Goal: Contribute content

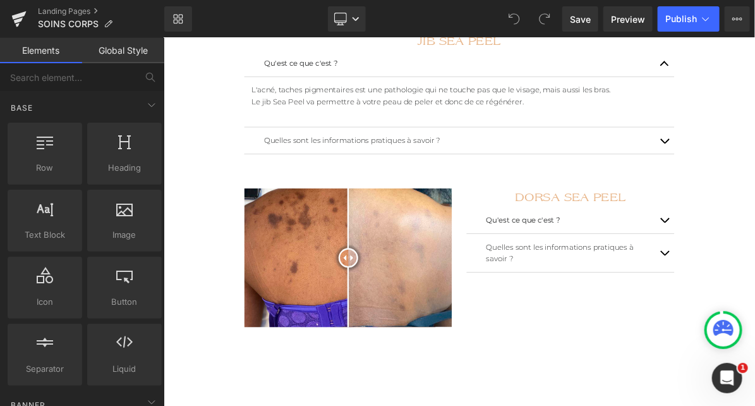
scroll to position [1935, 0]
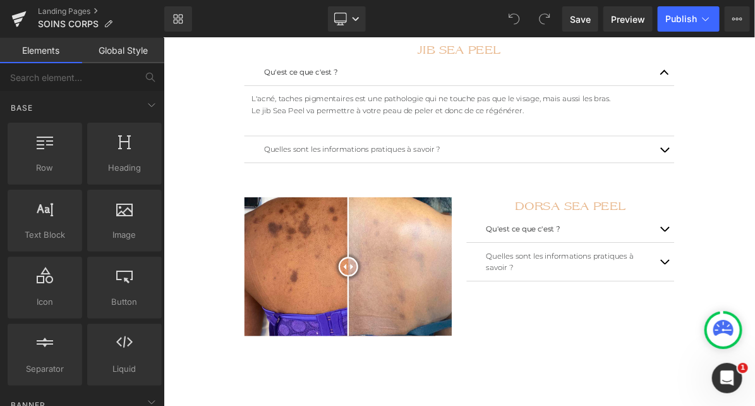
click at [446, 269] on img at bounding box center [401, 332] width 269 height 179
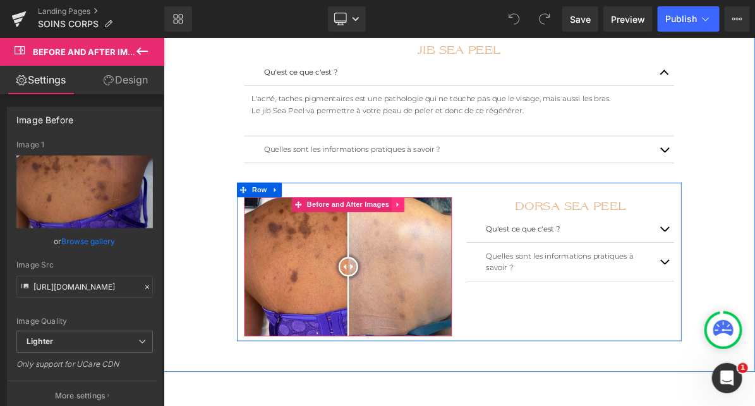
click at [458, 249] on link at bounding box center [466, 252] width 16 height 19
click at [454, 248] on icon at bounding box center [458, 252] width 9 height 9
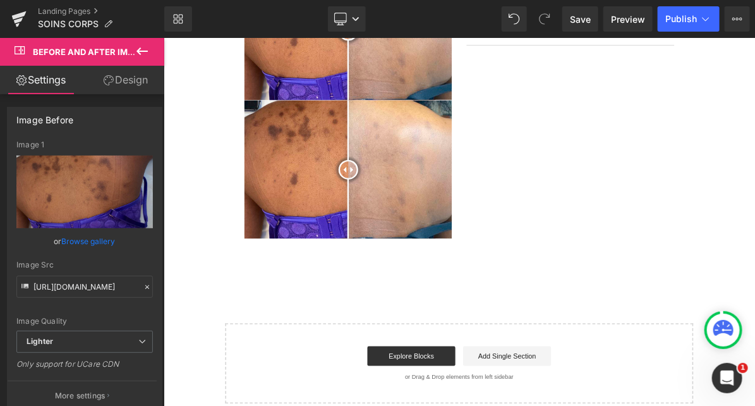
scroll to position [2268, 0]
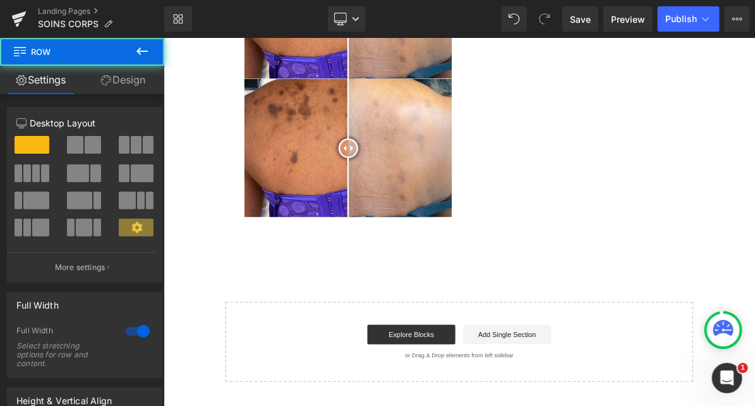
drag, startPoint x: 438, startPoint y: 314, endPoint x: 438, endPoint y: 307, distance: 7.6
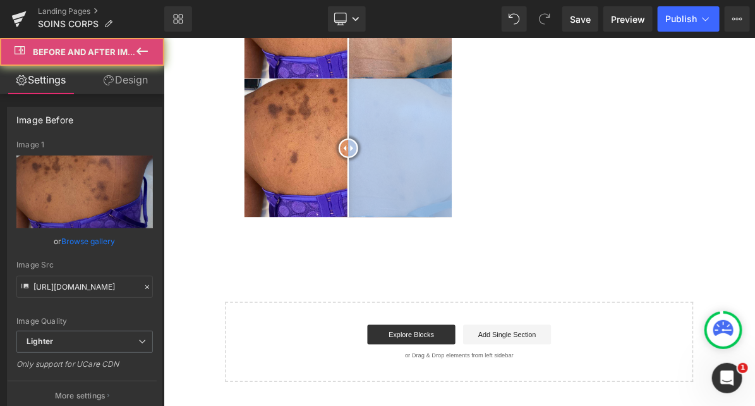
click at [442, 234] on img at bounding box center [401, 179] width 269 height 179
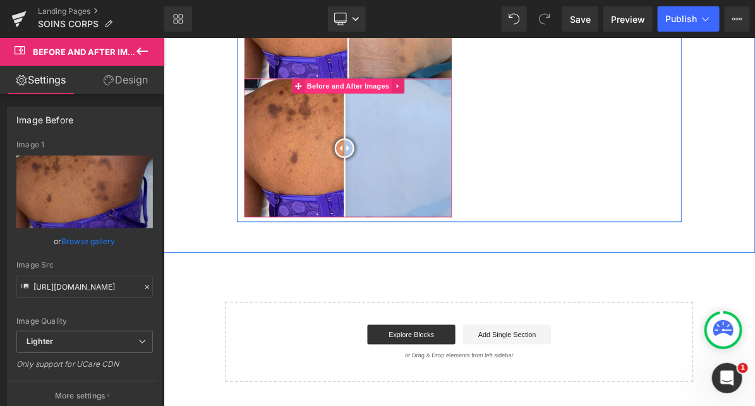
drag, startPoint x: 376, startPoint y: 237, endPoint x: 397, endPoint y: 93, distance: 145.6
click at [398, 93] on div "Before and After Images" at bounding box center [401, 179] width 269 height 179
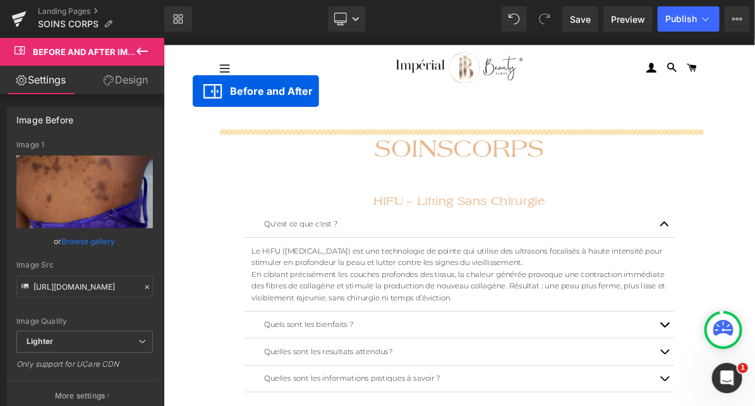
scroll to position [0, 0]
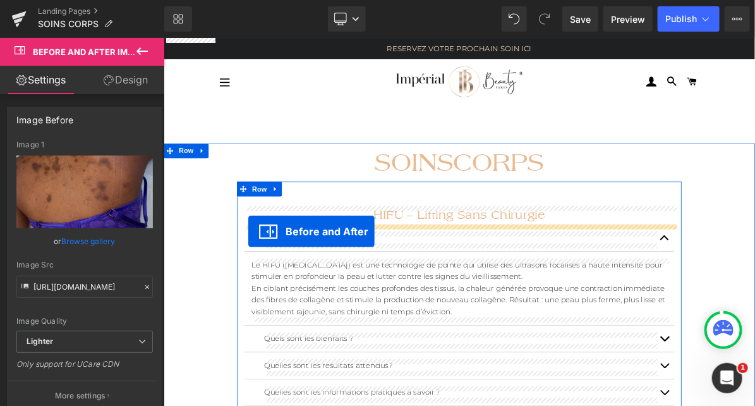
drag, startPoint x: 389, startPoint y: 93, endPoint x: 272, endPoint y: 288, distance: 227.1
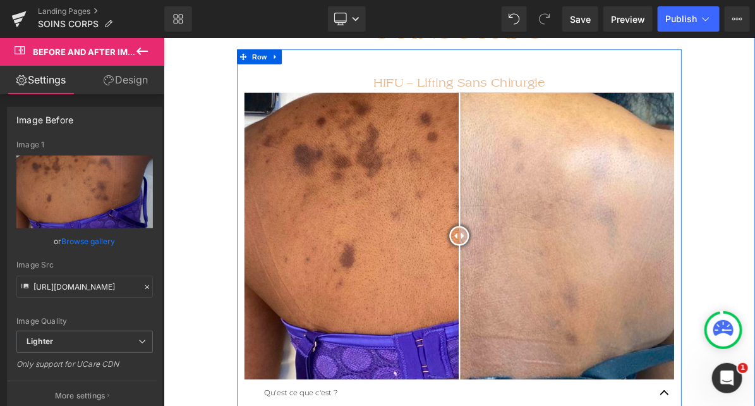
scroll to position [229, 0]
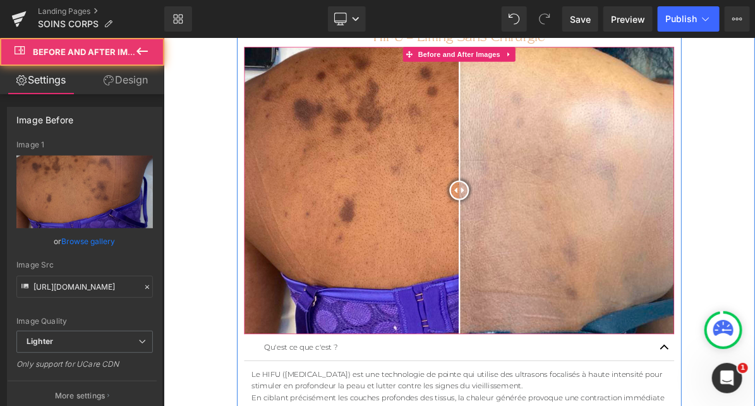
click at [394, 240] on img at bounding box center [545, 234] width 556 height 371
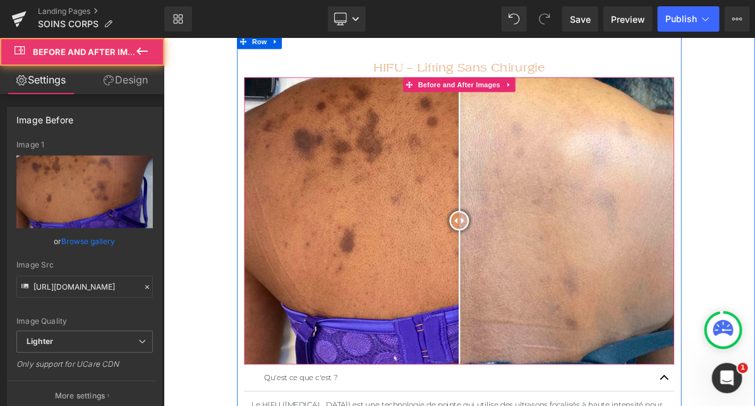
scroll to position [173, 0]
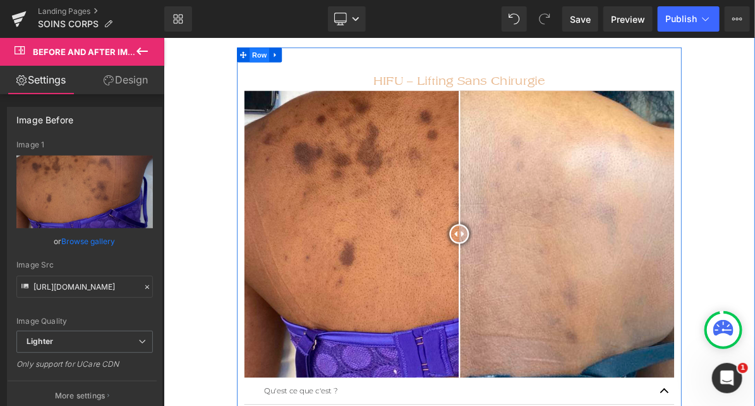
click at [287, 60] on span "Row" at bounding box center [286, 59] width 25 height 19
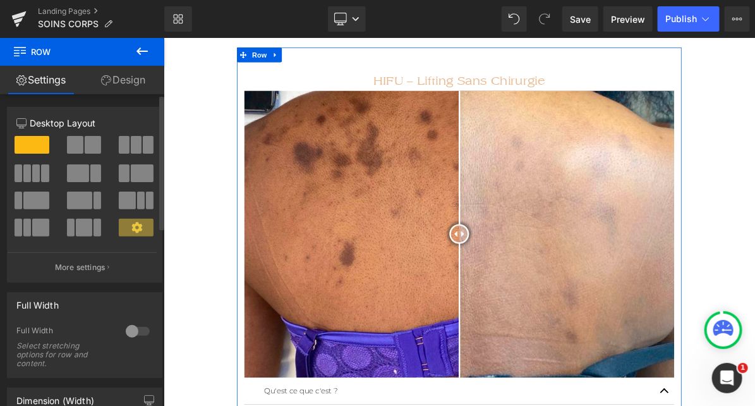
click at [85, 153] on span at bounding box center [93, 145] width 16 height 18
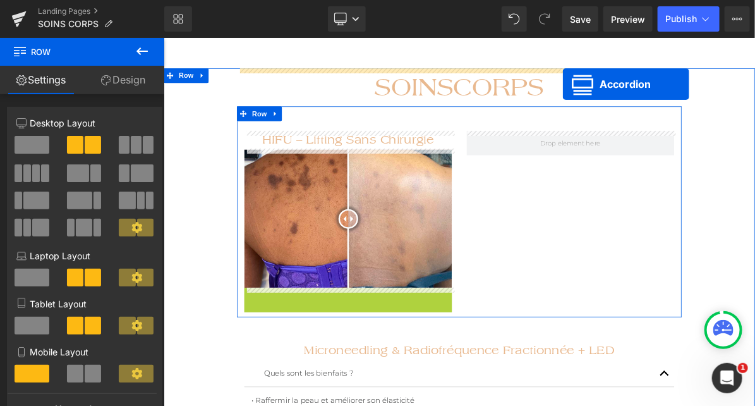
scroll to position [47, 0]
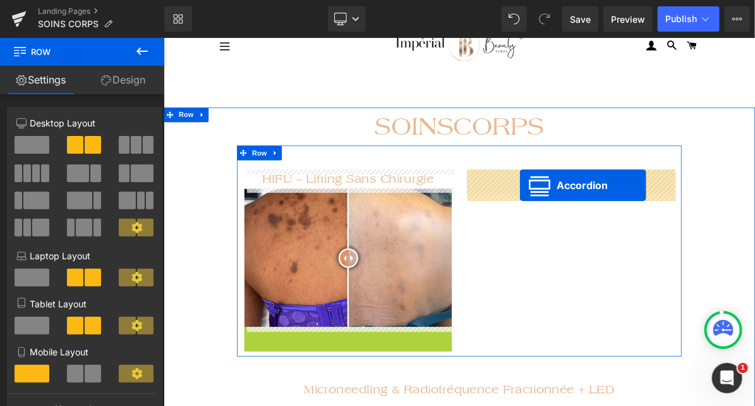
drag, startPoint x: 402, startPoint y: 295, endPoint x: 623, endPoint y: 228, distance: 231.2
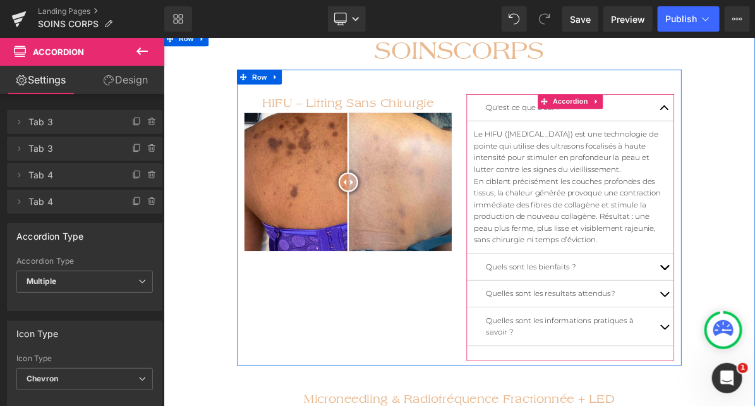
scroll to position [100, 0]
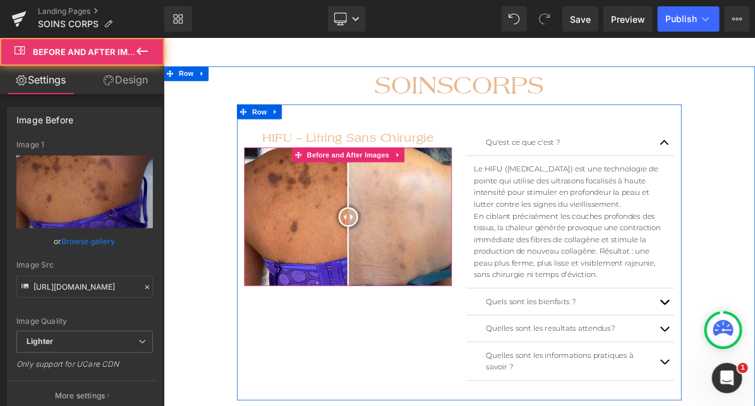
click at [434, 287] on img at bounding box center [401, 268] width 269 height 179
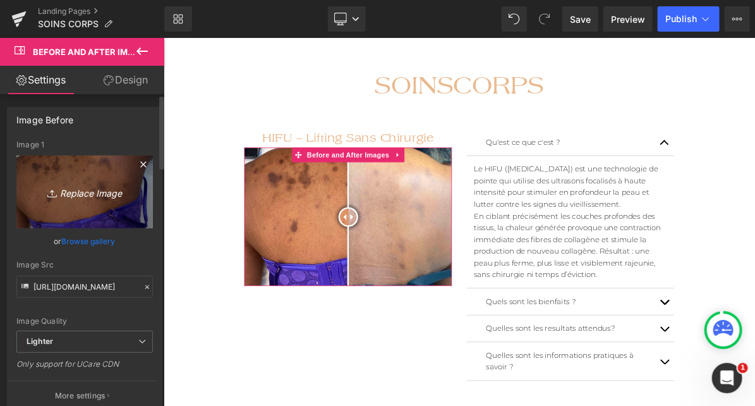
click at [73, 197] on icon "Replace Image" at bounding box center [84, 192] width 101 height 16
type input "C:\fakepath\WhatsApp Image [DATE] 17.44.13.jpeg"
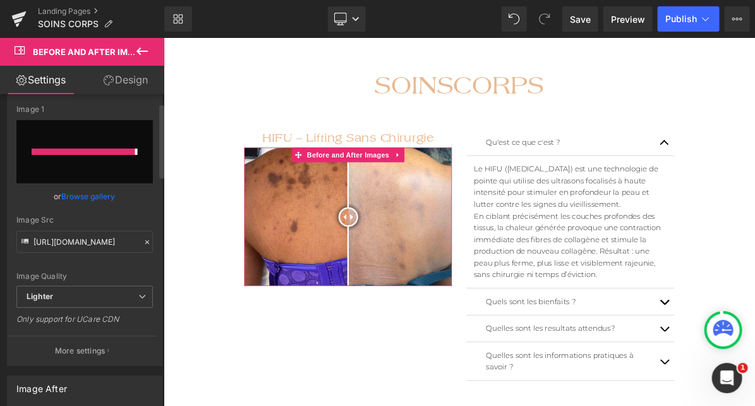
type input "[URL][DOMAIN_NAME]"
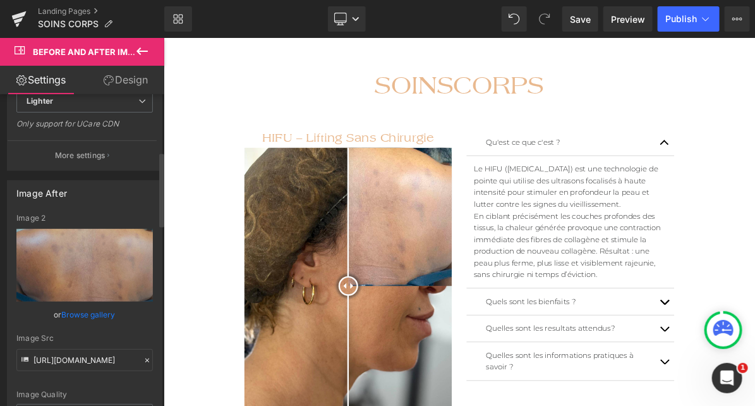
scroll to position [240, 0]
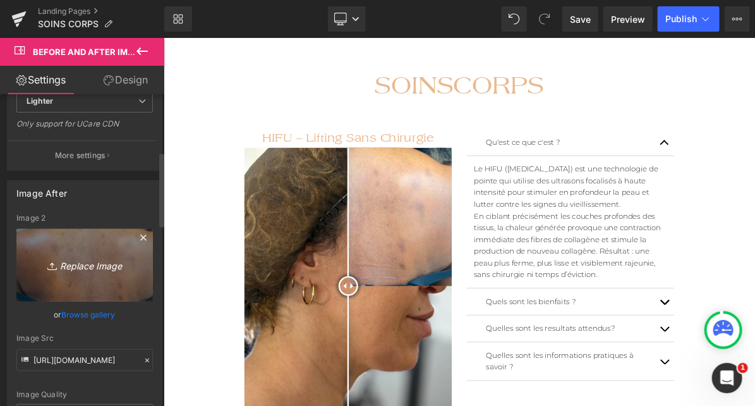
click at [70, 264] on icon "Replace Image" at bounding box center [84, 265] width 101 height 16
type input "C:\fakepath\WhatsApp Image [DATE] 17.44.13 (1).jpeg"
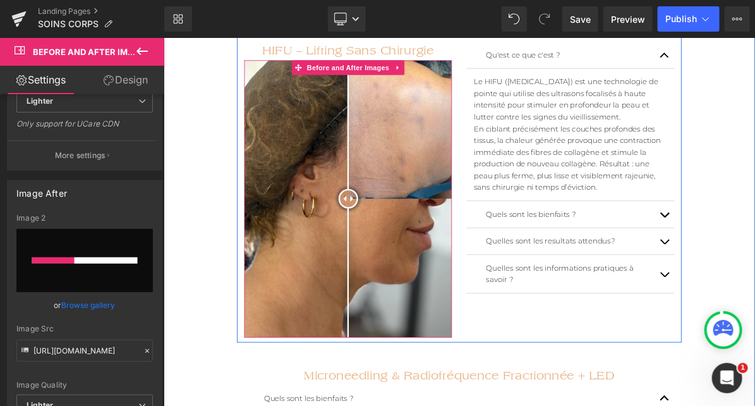
scroll to position [215, 0]
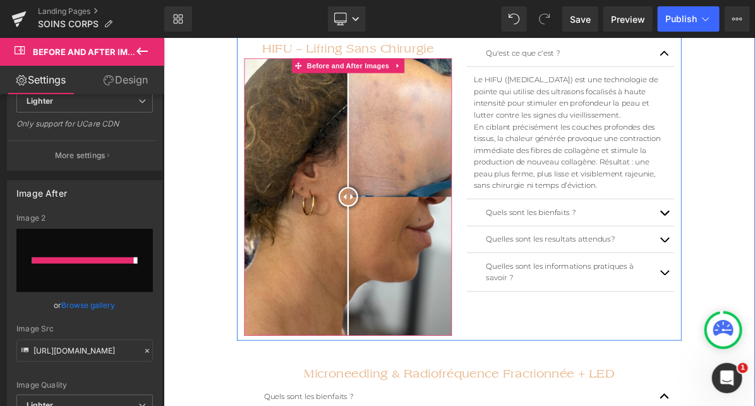
type input "[URL][DOMAIN_NAME]"
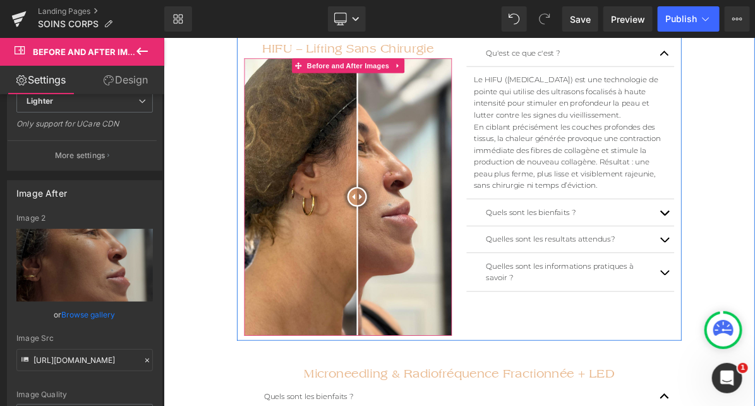
click at [406, 239] on div at bounding box center [413, 242] width 25 height 25
drag, startPoint x: 398, startPoint y: 243, endPoint x: 418, endPoint y: 277, distance: 39.7
click at [418, 255] on div at bounding box center [417, 242] width 25 height 25
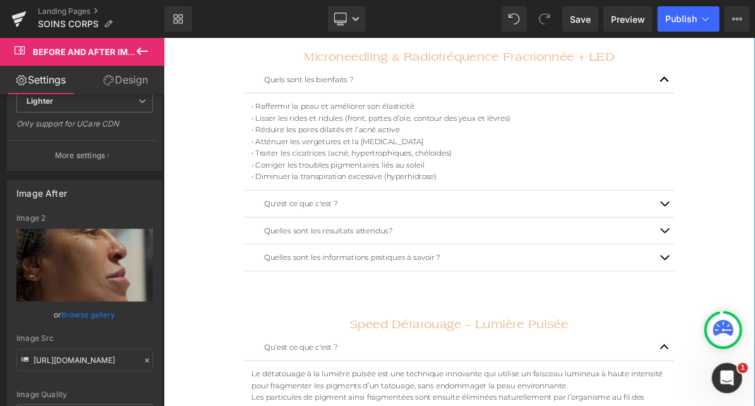
scroll to position [792, 0]
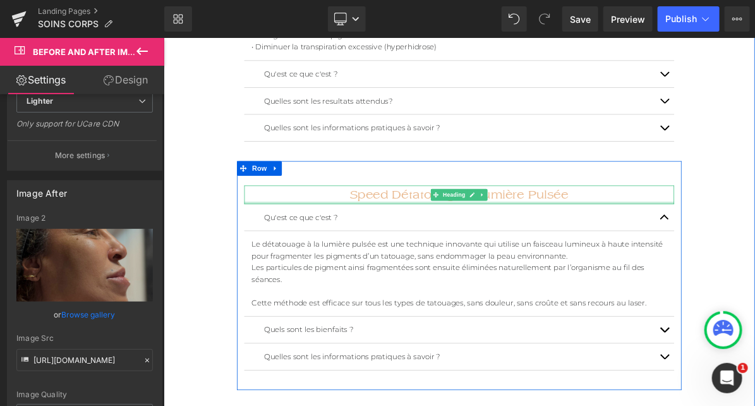
click at [312, 249] on div at bounding box center [545, 250] width 556 height 3
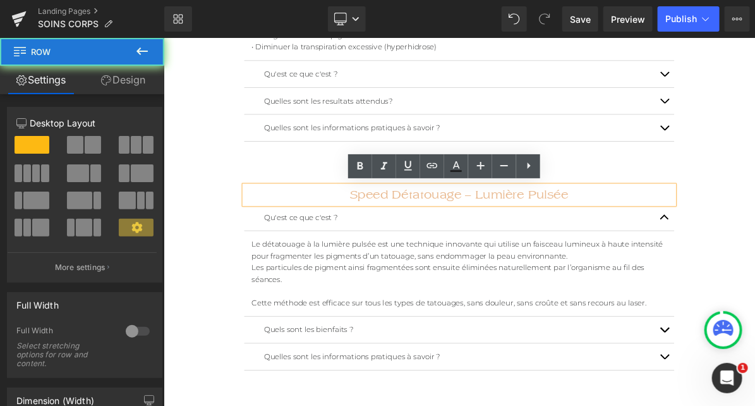
click at [308, 214] on div "Speed Détatouage – Lumière Pulsée Heading Qu'est ce que c'est ? Text Block Le d…" at bounding box center [545, 345] width 575 height 296
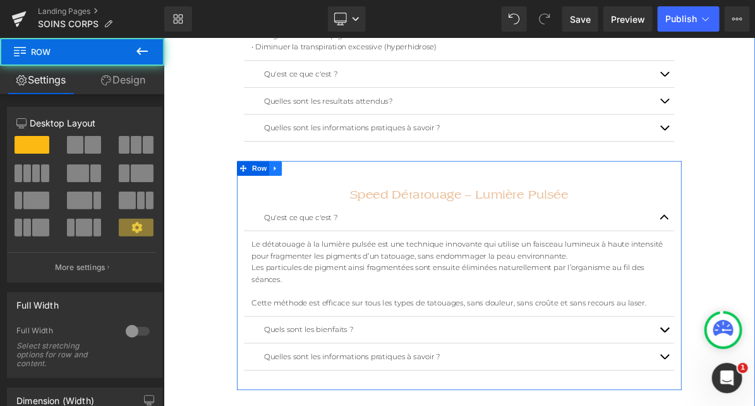
click at [301, 199] on div "Speed Détatouage – Lumière Pulsée Heading Qu'est ce que c'est ? Text Block Le d…" at bounding box center [545, 345] width 575 height 296
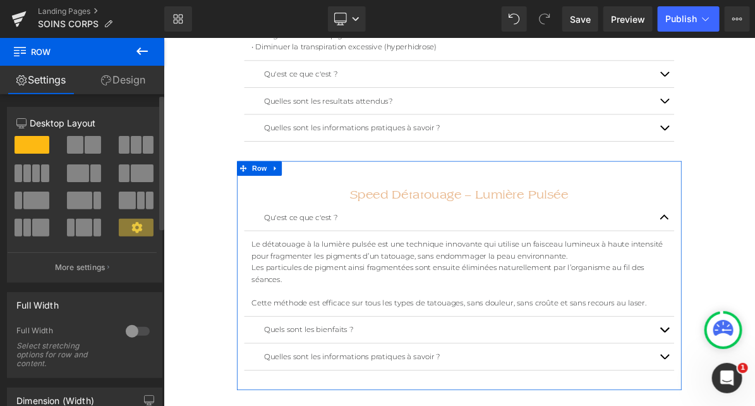
click at [92, 149] on span at bounding box center [93, 145] width 16 height 18
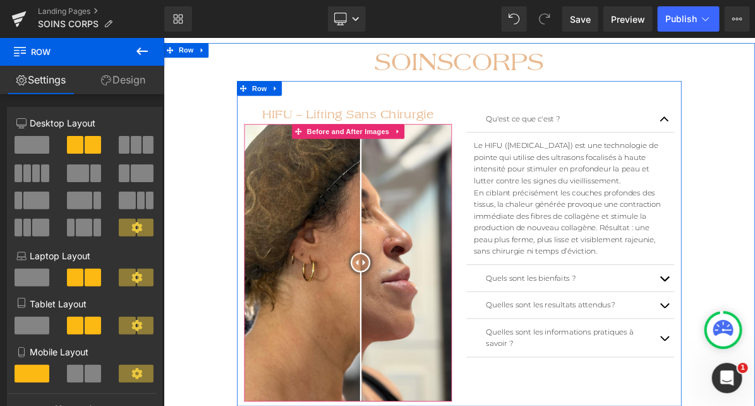
scroll to position [63, 0]
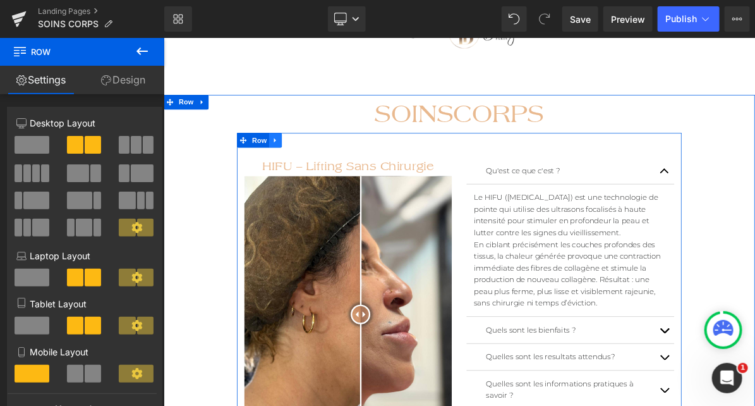
click at [307, 168] on icon at bounding box center [307, 170] width 9 height 9
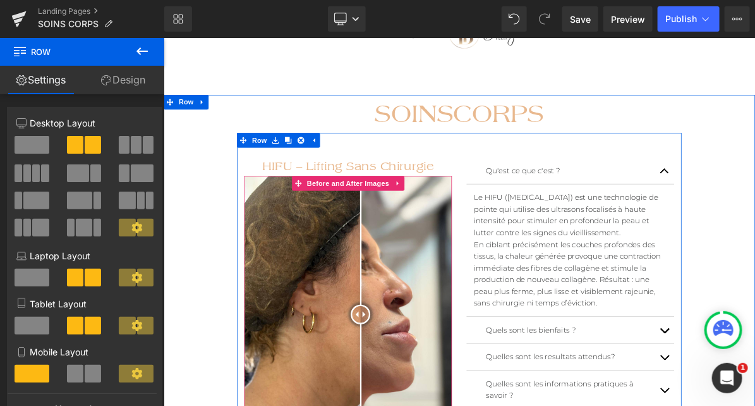
click at [352, 228] on div "Before and After Images" at bounding box center [401, 395] width 269 height 358
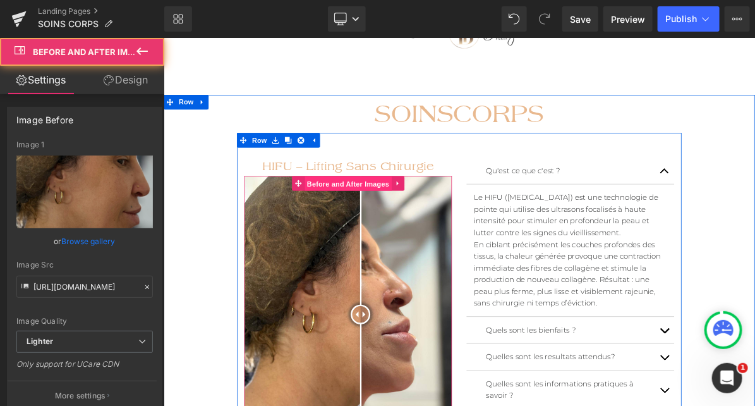
click at [393, 224] on span "Before and After Images" at bounding box center [401, 226] width 113 height 19
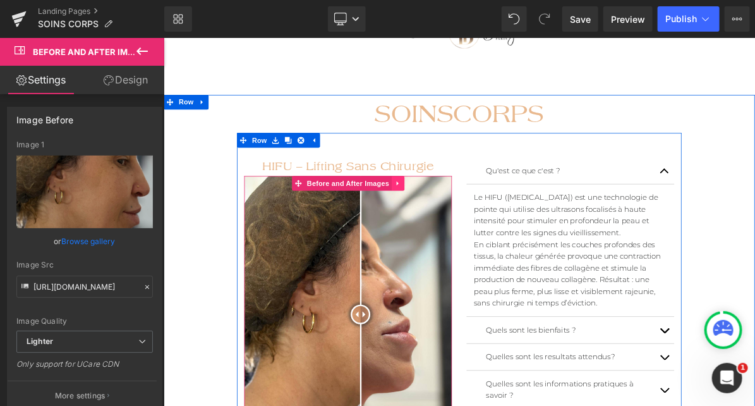
click at [458, 224] on link at bounding box center [466, 225] width 16 height 19
click at [456, 229] on icon at bounding box center [458, 225] width 9 height 9
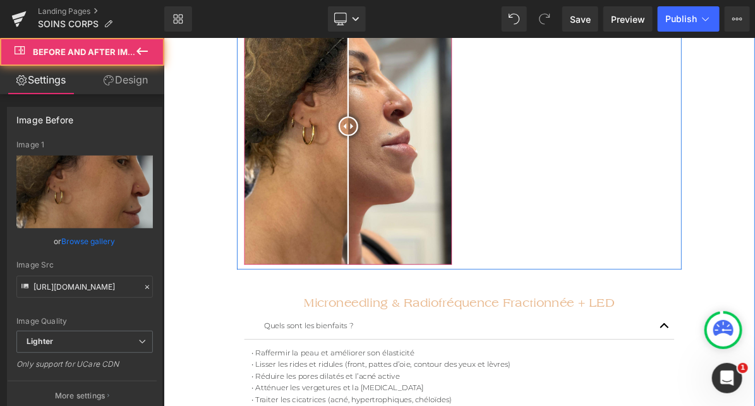
click at [464, 224] on img at bounding box center [401, 152] width 269 height 358
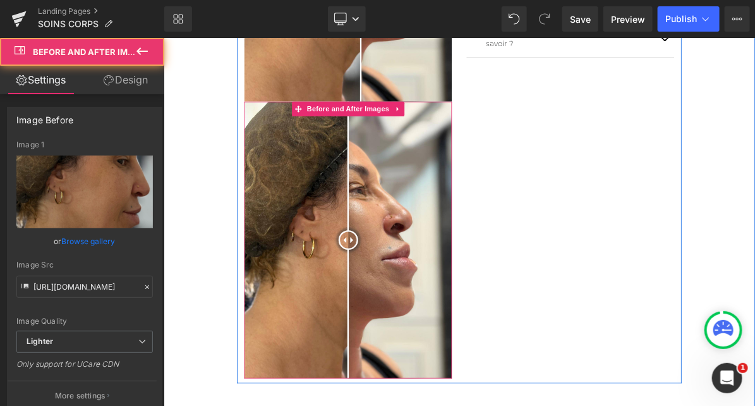
scroll to position [505, 0]
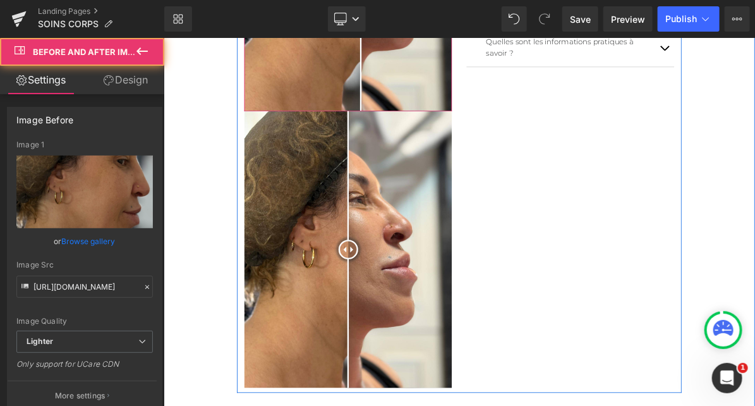
click at [396, 132] on div at bounding box center [401, 131] width 269 height 1
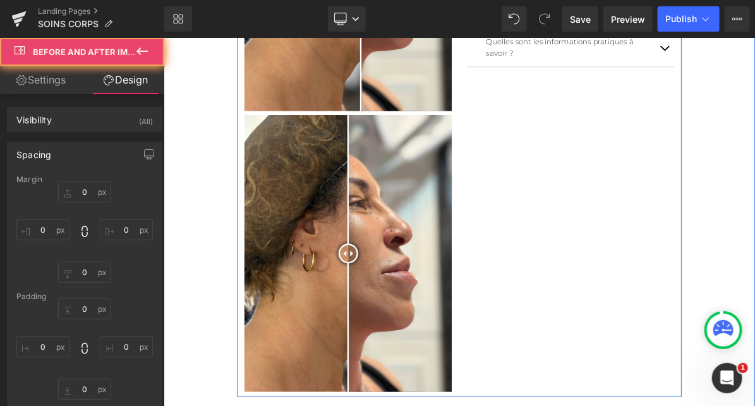
type input "0"
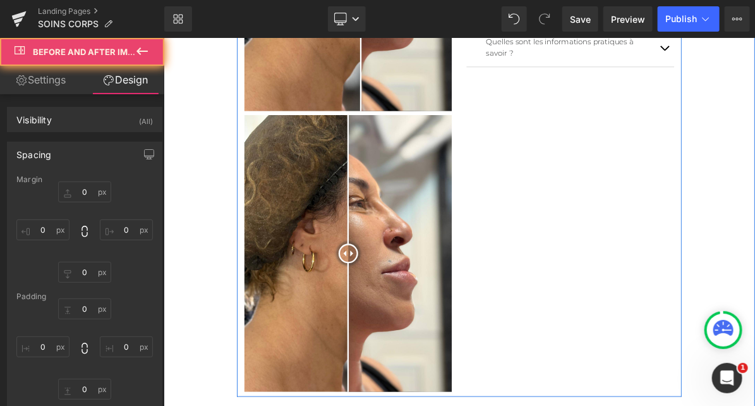
type input "0"
type input "8"
type input "0"
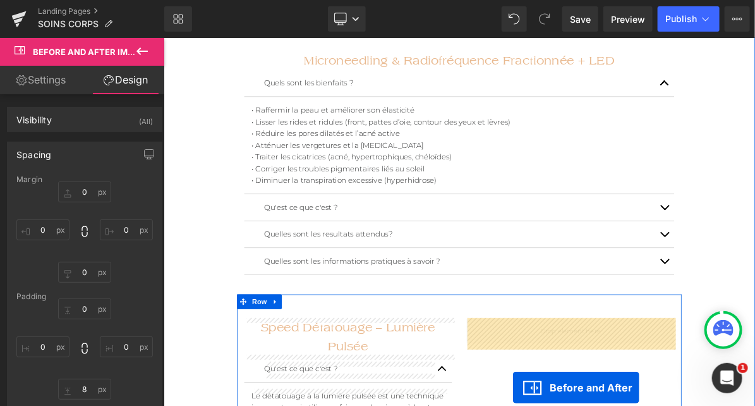
scroll to position [669, 0]
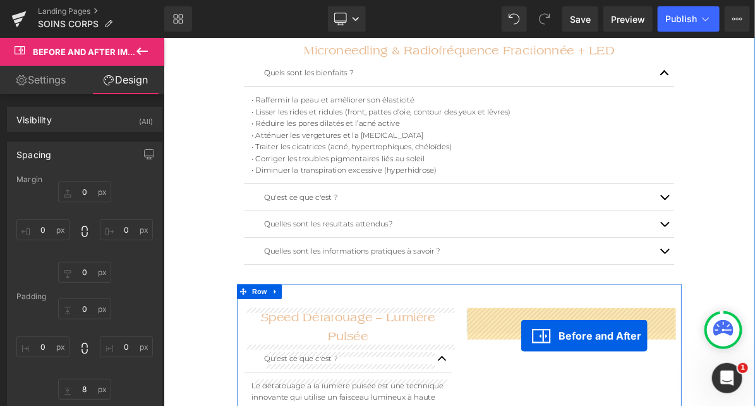
drag, startPoint x: 393, startPoint y: 147, endPoint x: 624, endPoint y: 415, distance: 354.1
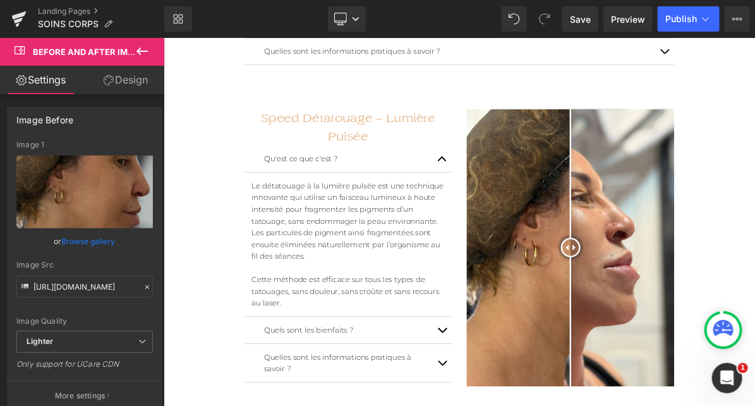
scroll to position [898, 0]
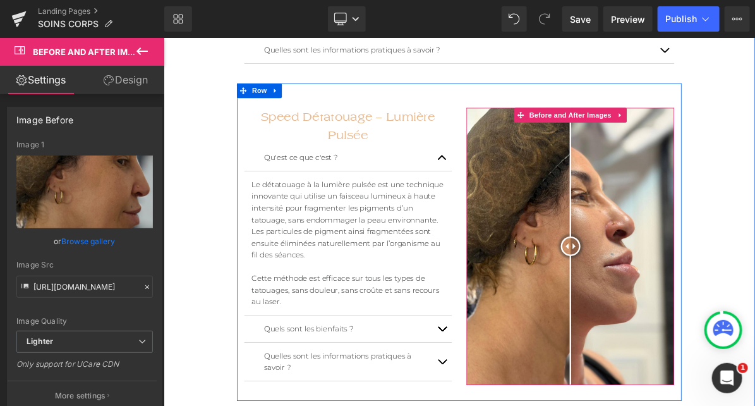
click at [640, 160] on img at bounding box center [689, 307] width 269 height 358
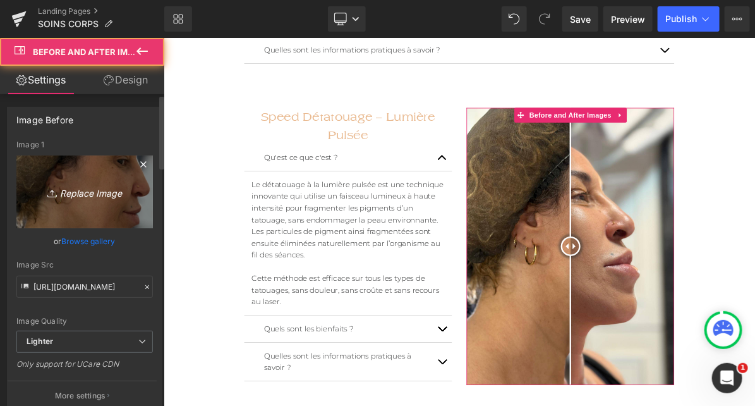
click at [92, 196] on icon "Replace Image" at bounding box center [84, 192] width 101 height 16
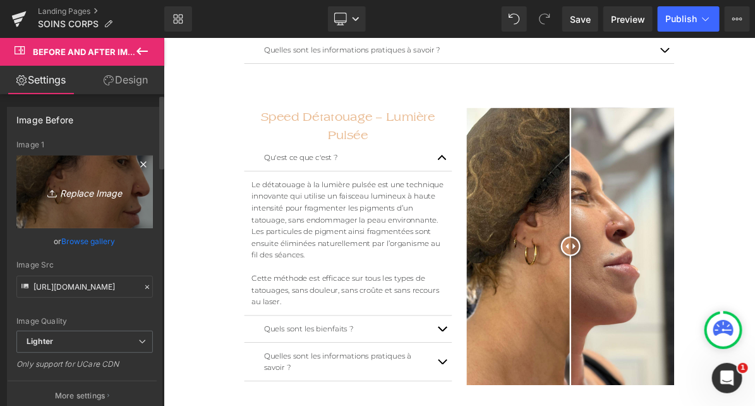
type input "C:\fakepath\WhatsApp Image [DATE] 17.38.53.jpeg"
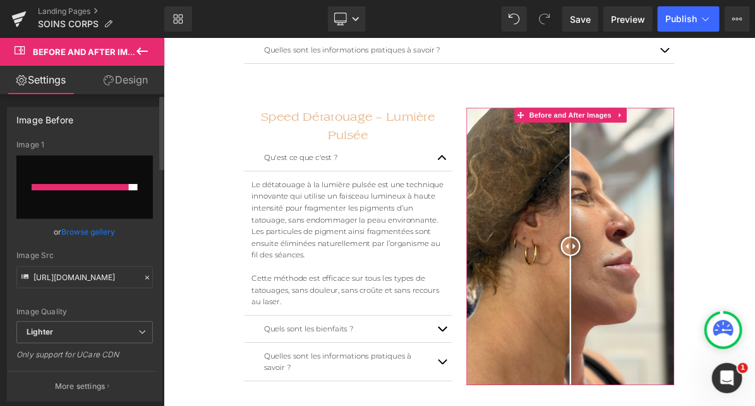
type input "[URL][DOMAIN_NAME]"
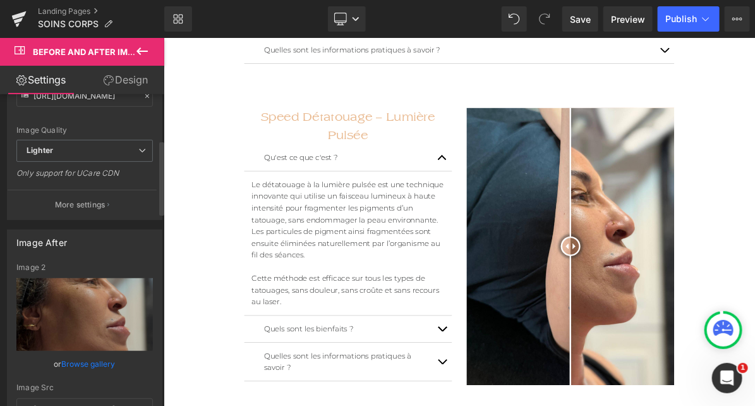
scroll to position [260, 0]
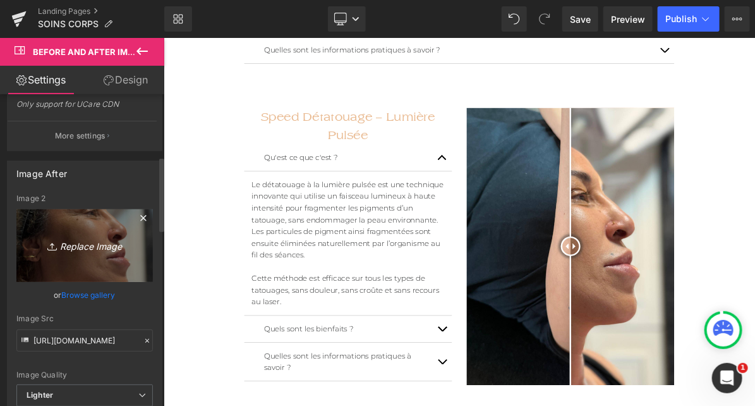
click at [83, 243] on icon "Replace Image" at bounding box center [84, 246] width 101 height 16
type input "C:\fakepath\WhatsApp Image [DATE] 17.38.53 (1).jpeg"
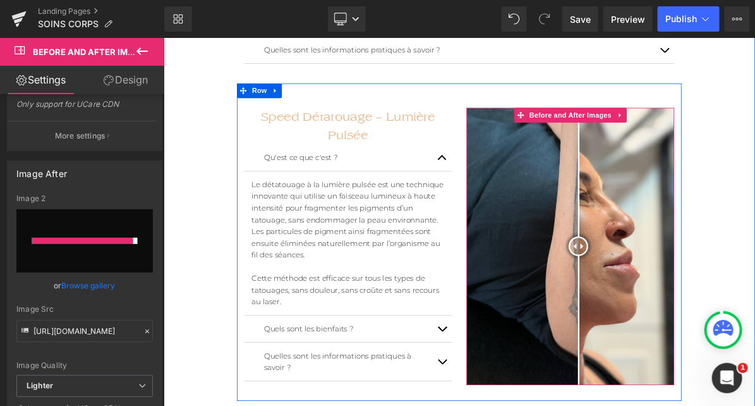
type input "[URL][DOMAIN_NAME]"
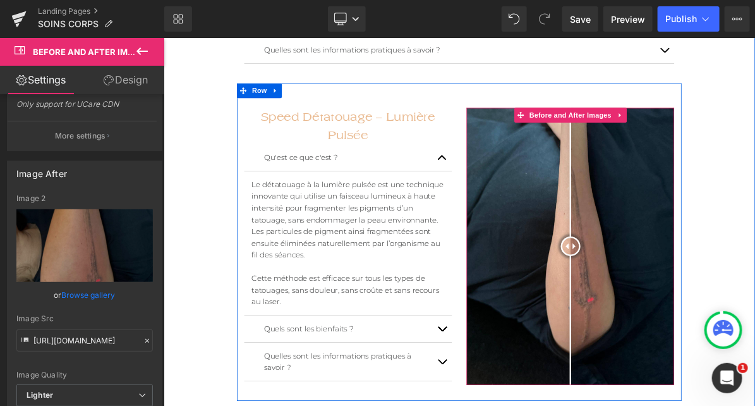
drag, startPoint x: 690, startPoint y: 307, endPoint x: 756, endPoint y: 296, distance: 67.2
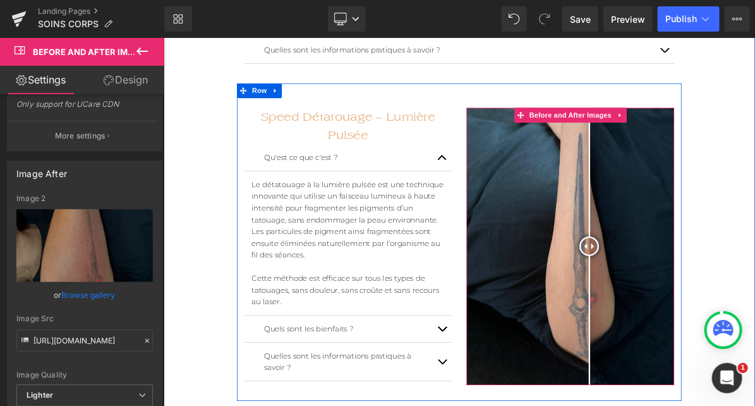
drag, startPoint x: 699, startPoint y: 305, endPoint x: 714, endPoint y: 338, distance: 35.4
click at [714, 319] on div at bounding box center [713, 306] width 25 height 25
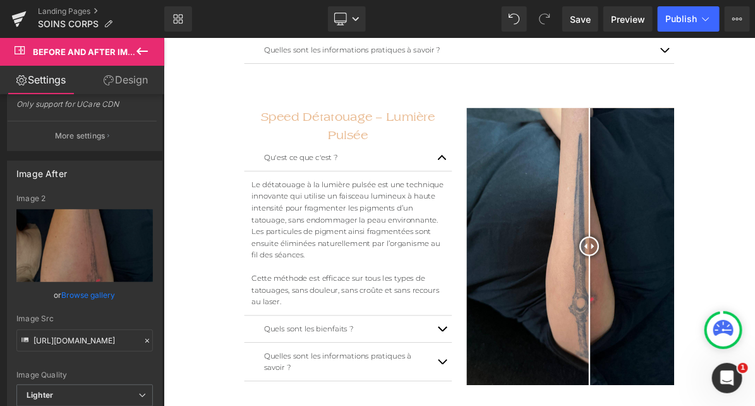
click at [677, 32] on div "Library Desktop Desktop Laptop Tablet Mobile Save Preview Publish Scheduled Vie…" at bounding box center [459, 19] width 591 height 38
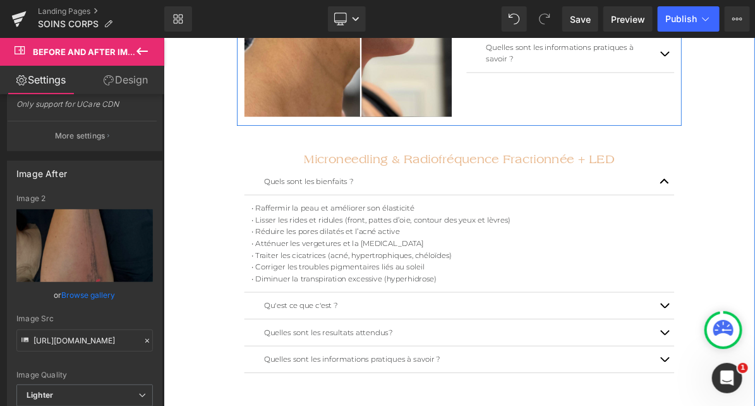
scroll to position [499, 0]
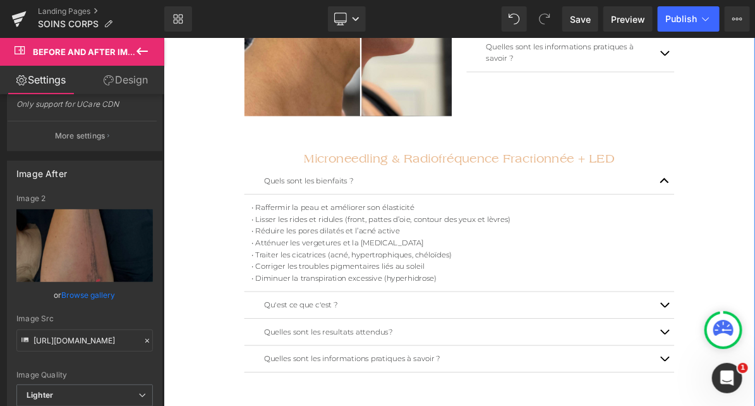
click at [602, 194] on h2 "Microneedling & Radiofréquence Fractionnée + LED" at bounding box center [545, 193] width 556 height 24
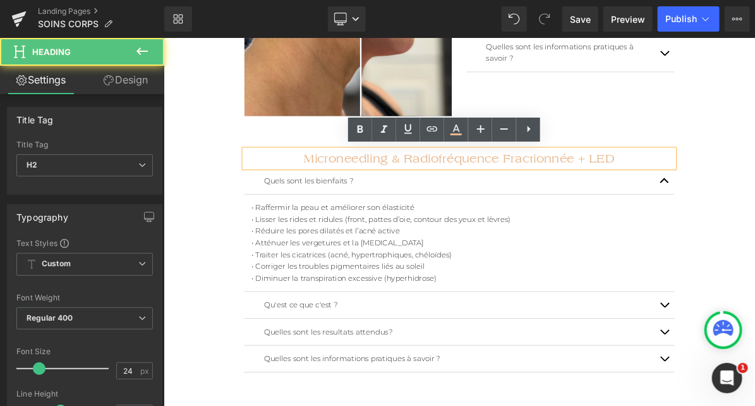
click at [494, 196] on h2 "Microneedling & Radiofréquence Fractionnée + LED" at bounding box center [545, 193] width 556 height 24
drag, startPoint x: 471, startPoint y: 192, endPoint x: 406, endPoint y: 203, distance: 66.1
click at [406, 203] on h2 "Microneedling & Radiofréquence Fractionnée + LED" at bounding box center [545, 193] width 556 height 24
click at [347, 195] on h2 "Microneedling & Radiofréquence Fractionnée + LED" at bounding box center [545, 193] width 556 height 24
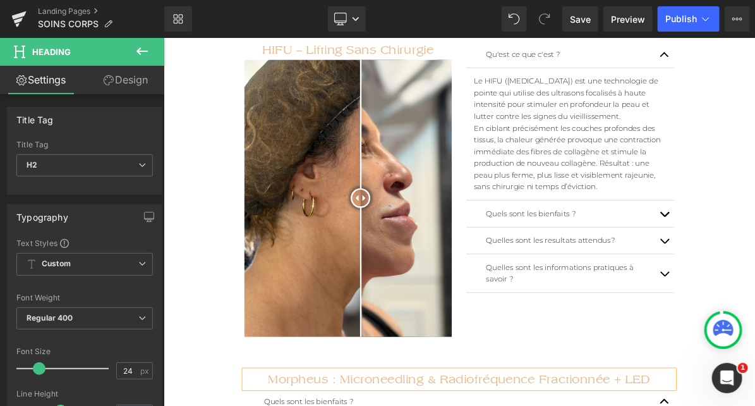
scroll to position [0, 0]
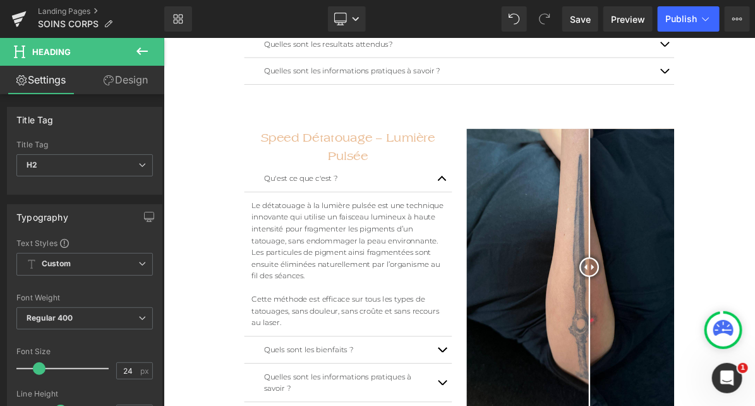
click at [470, 159] on h2 "Speed Détatouage – Lumière Pulsée" at bounding box center [401, 178] width 269 height 47
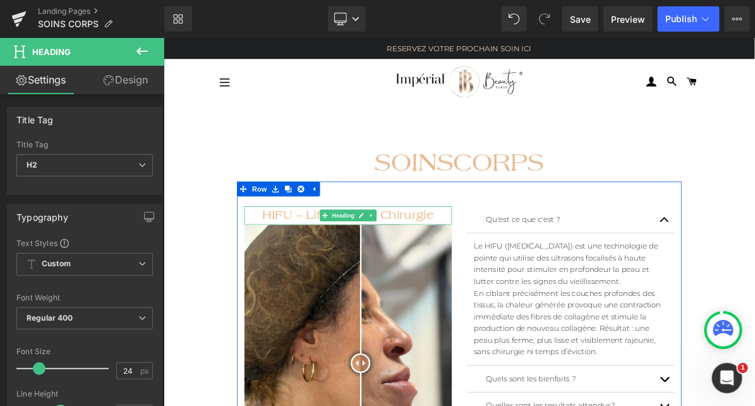
click at [442, 261] on h2 "HIFU – Lifting Sans Chirurgie" at bounding box center [401, 267] width 269 height 24
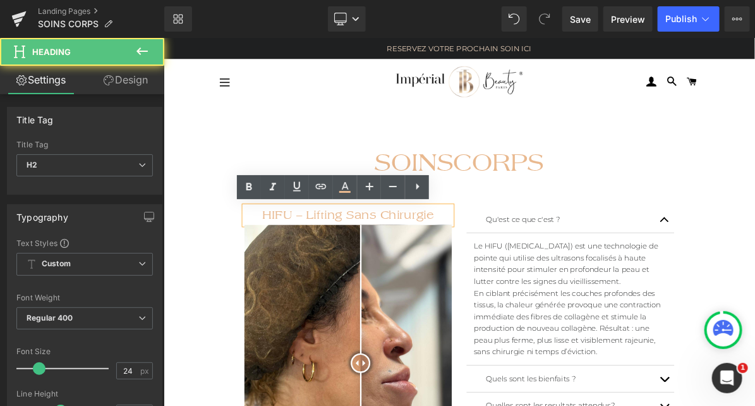
click at [408, 274] on h2 "HIFU – Lifting Sans Chirurgie" at bounding box center [401, 267] width 269 height 24
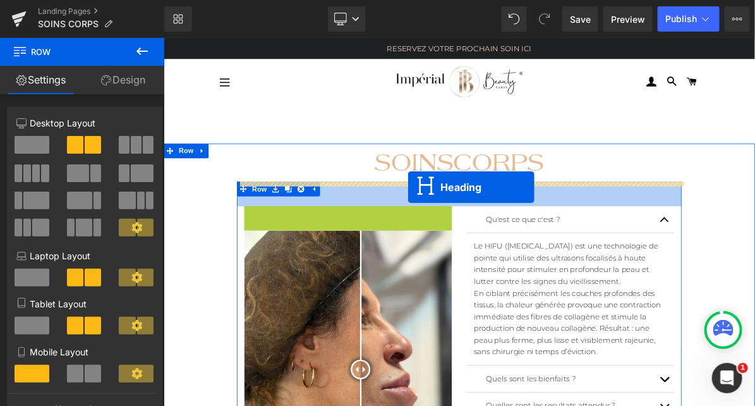
drag, startPoint x: 398, startPoint y: 266, endPoint x: 479, endPoint y: 230, distance: 88.6
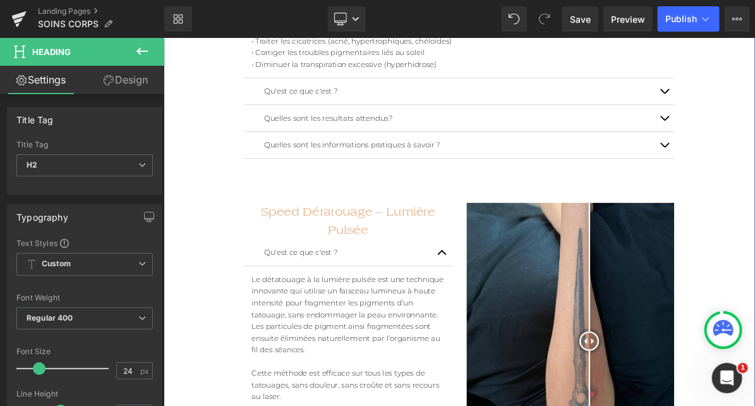
scroll to position [772, 0]
click at [422, 274] on div "Speed Détatouage – Lumière Pulsée Heading" at bounding box center [401, 276] width 269 height 47
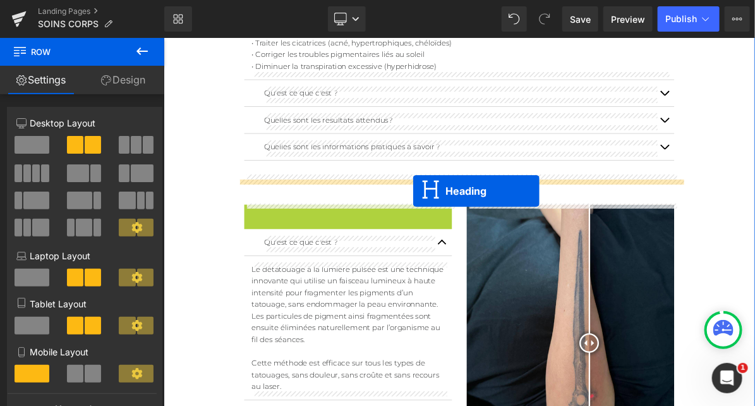
drag, startPoint x: 396, startPoint y: 281, endPoint x: 485, endPoint y: 235, distance: 100.4
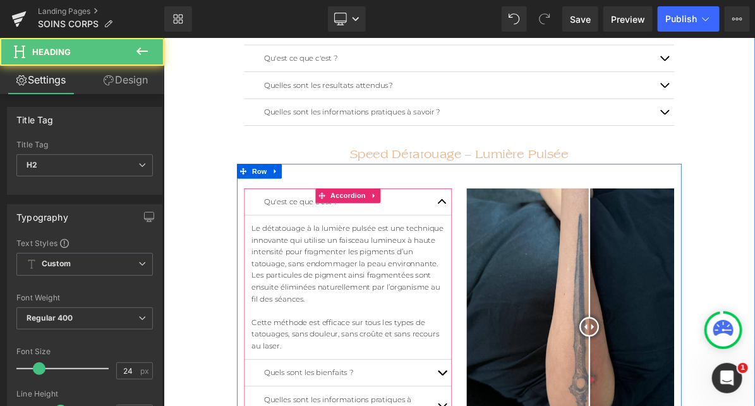
scroll to position [937, 0]
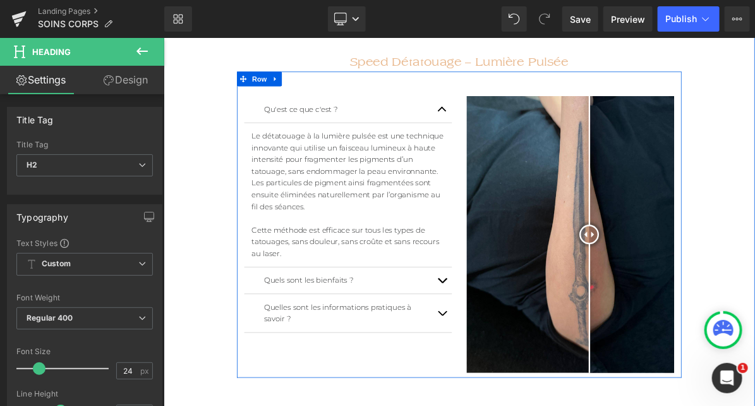
click at [520, 121] on button "button" at bounding box center [523, 130] width 25 height 34
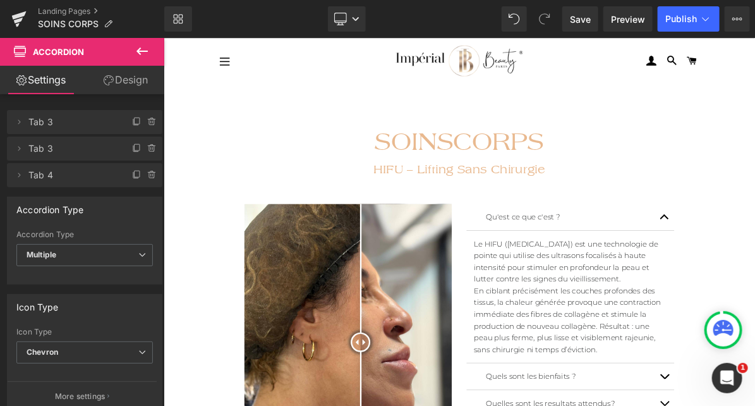
scroll to position [0, 0]
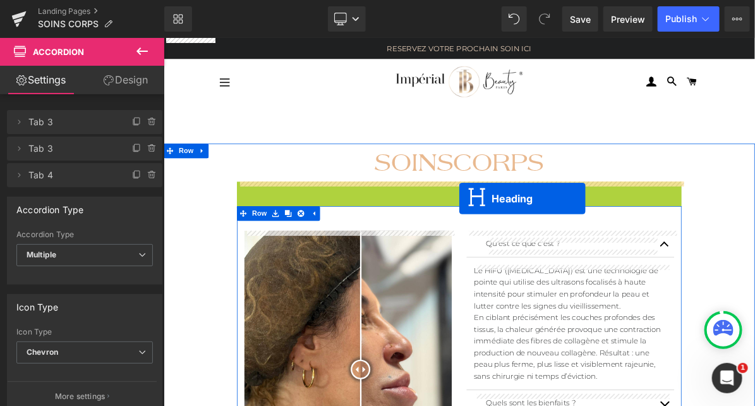
drag, startPoint x: 516, startPoint y: 241, endPoint x: 546, endPoint y: 245, distance: 30.0
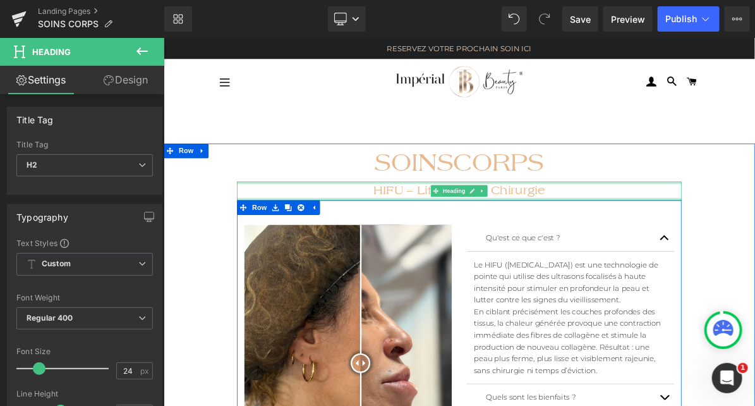
drag, startPoint x: 548, startPoint y: 244, endPoint x: 549, endPoint y: 219, distance: 24.7
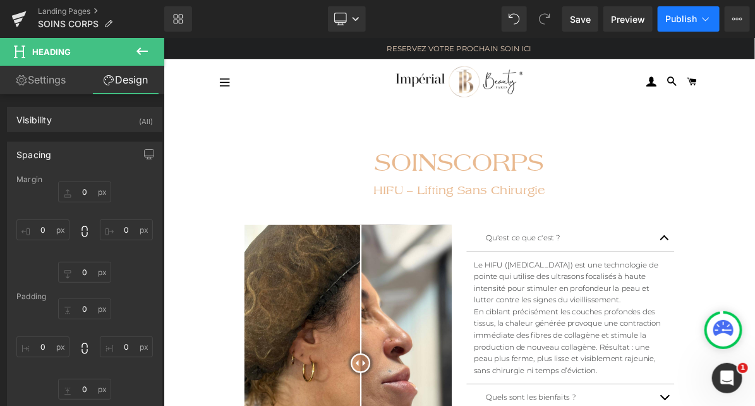
click at [676, 23] on span "Publish" at bounding box center [682, 19] width 32 height 10
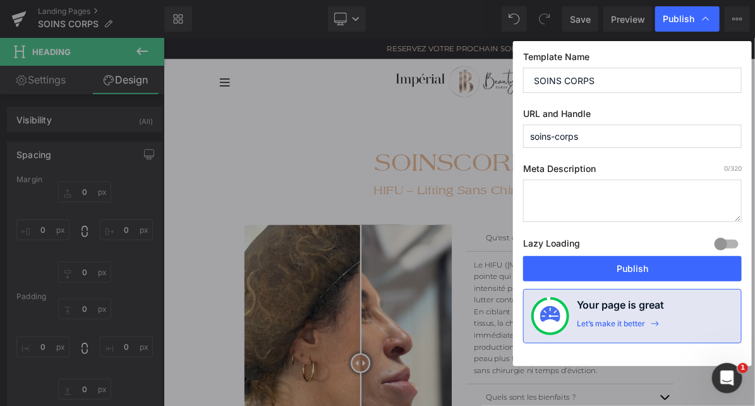
drag, startPoint x: 571, startPoint y: 273, endPoint x: 520, endPoint y: 255, distance: 54.8
click at [520, 255] on div "Template Name SOINS CORPS URL and Handle soins-corps Meta Description 0 /320 La…" at bounding box center [632, 203] width 239 height 325
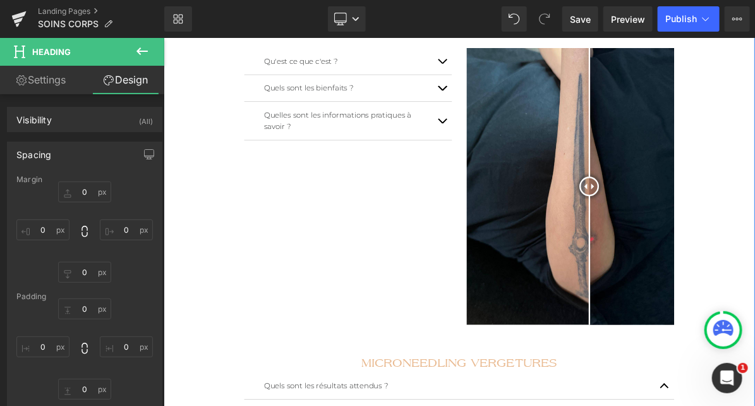
scroll to position [1068, 0]
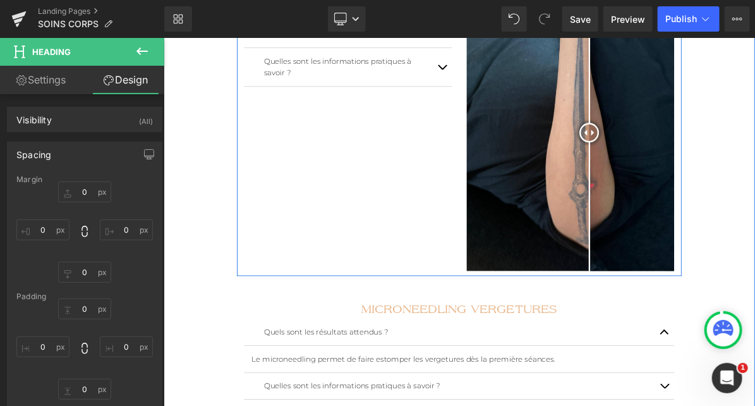
click at [379, 215] on div "Qu'est ce que c'est ? Text Block Le détatouage à la lumière pulsée est une tech…" at bounding box center [545, 147] width 575 height 396
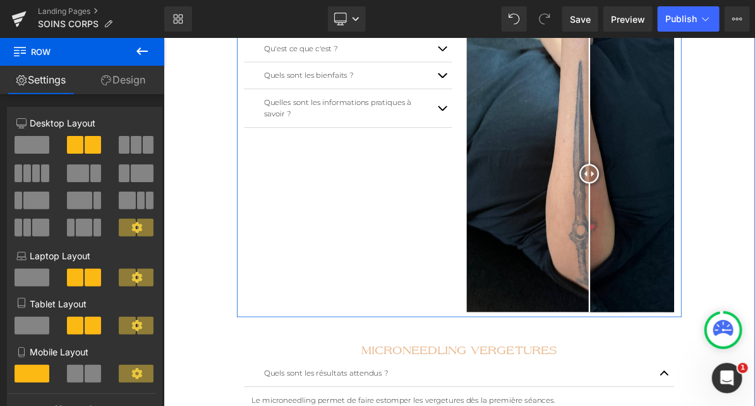
scroll to position [859, 0]
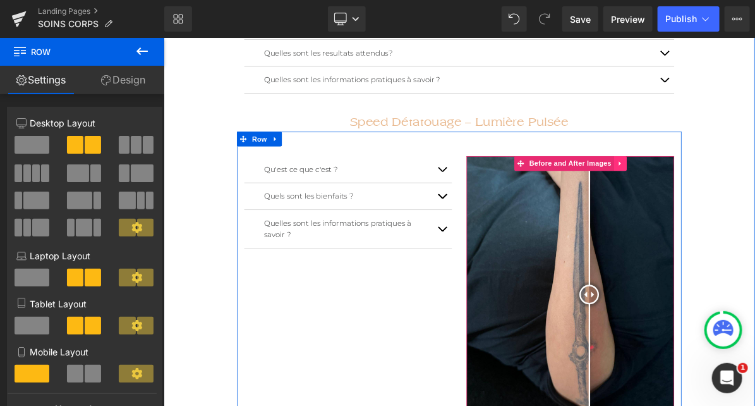
click at [752, 198] on icon at bounding box center [753, 200] width 3 height 6
click at [738, 200] on link at bounding box center [746, 199] width 16 height 19
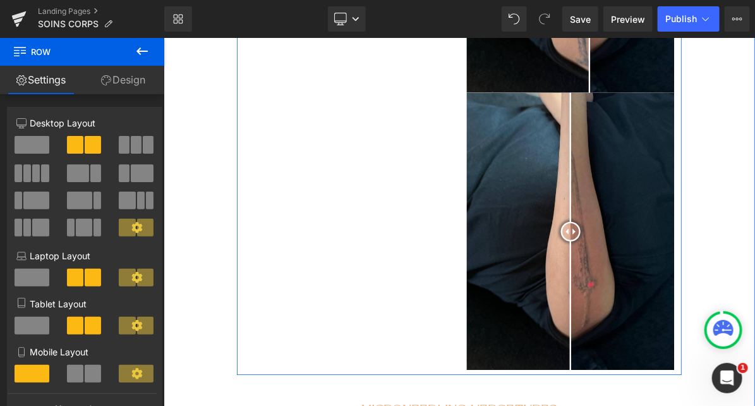
scroll to position [1319, 0]
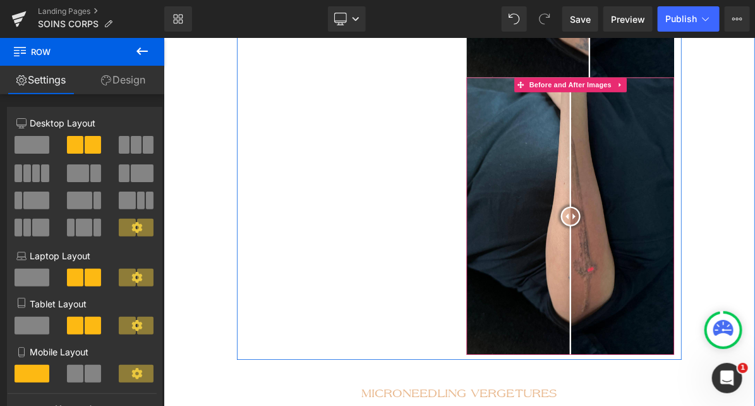
click at [676, 212] on img at bounding box center [689, 267] width 269 height 358
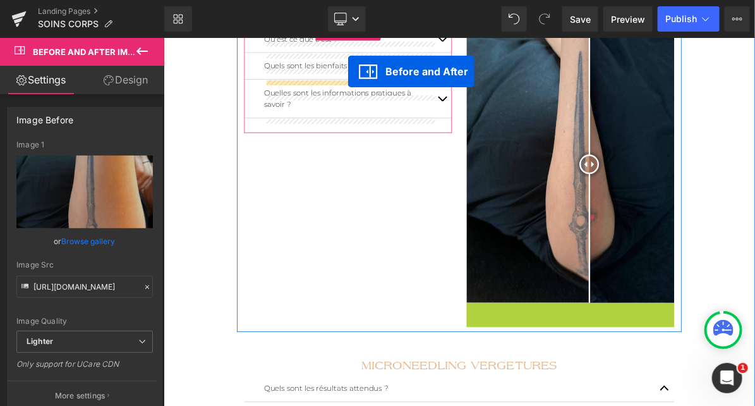
scroll to position [965, 0]
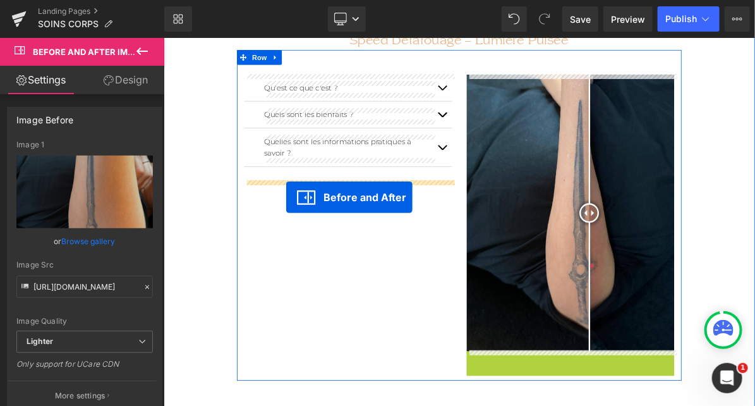
drag, startPoint x: 634, startPoint y: 96, endPoint x: 321, endPoint y: 243, distance: 345.5
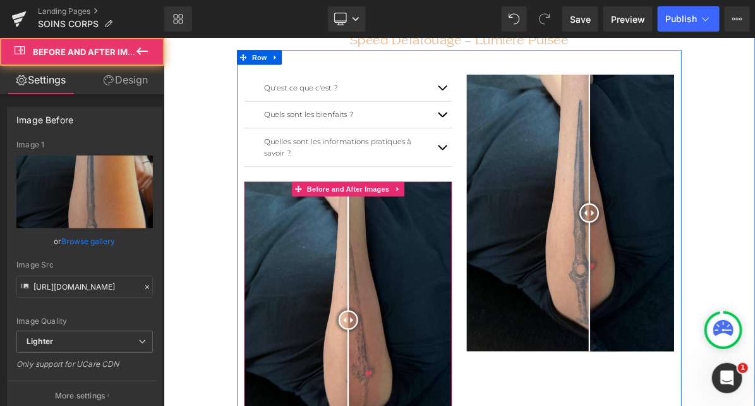
scroll to position [999, 0]
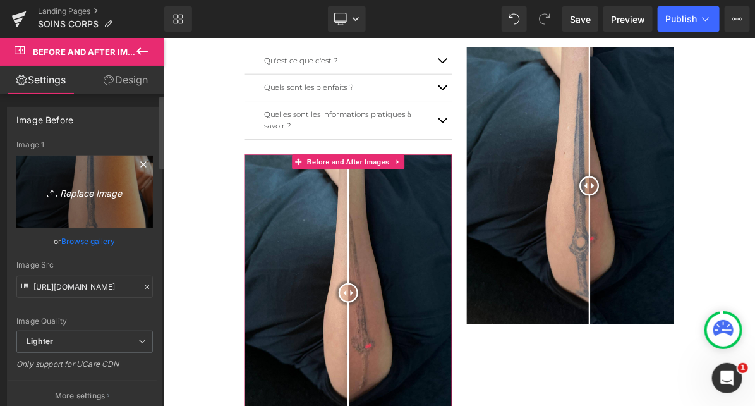
click at [92, 196] on icon "Replace Image" at bounding box center [84, 192] width 101 height 16
type input "C:\fakepath\WhatsApp Image [DATE] 17.40.45.jpeg"
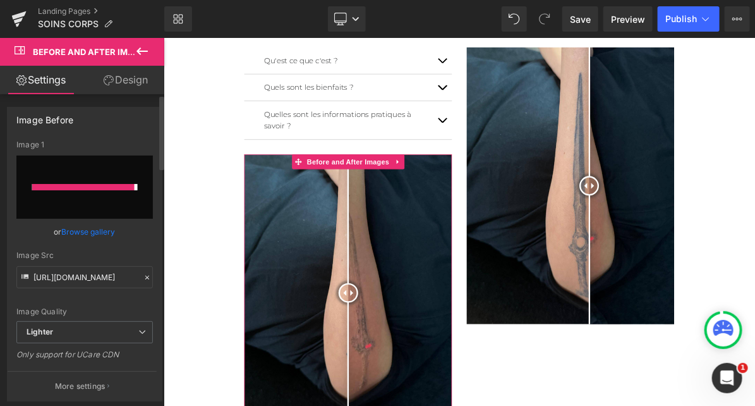
type input "[URL][DOMAIN_NAME]"
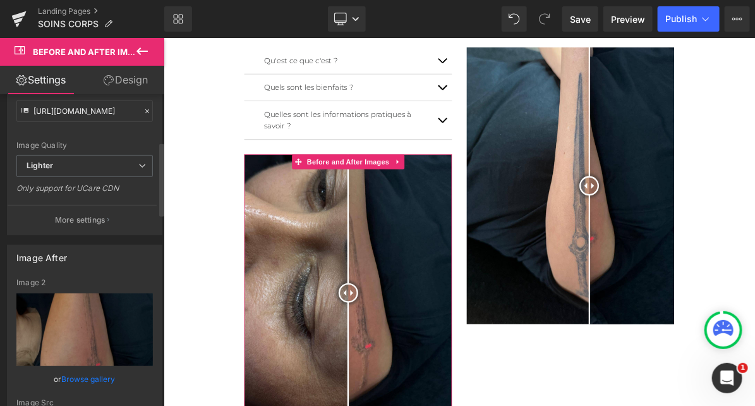
scroll to position [201, 0]
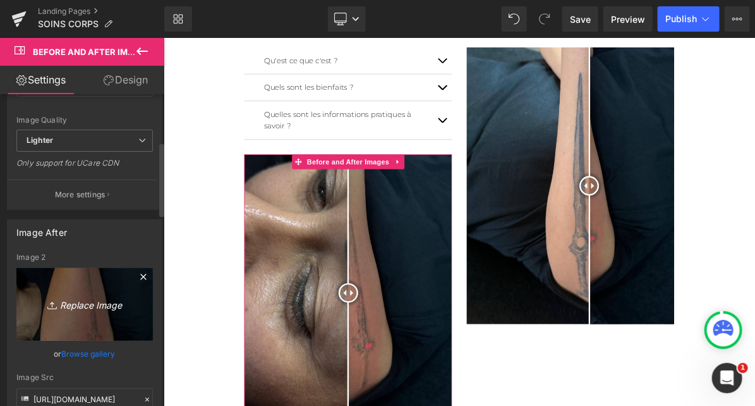
click at [84, 299] on icon "Replace Image" at bounding box center [84, 304] width 101 height 16
type input "C:\fakepath\WhatsApp Image [DATE] 17.38.29.jpeg"
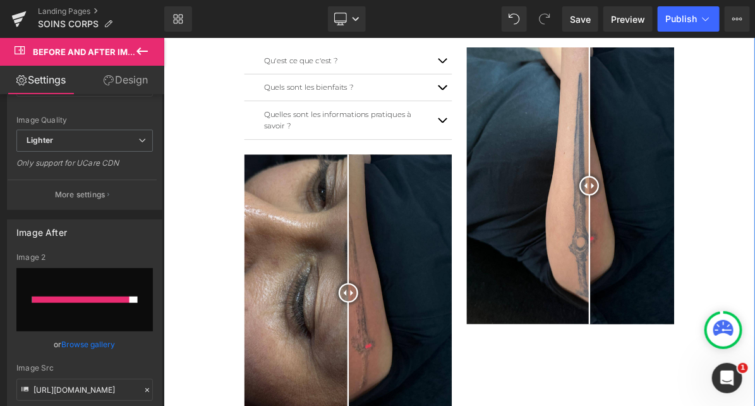
type input "[URL][DOMAIN_NAME]"
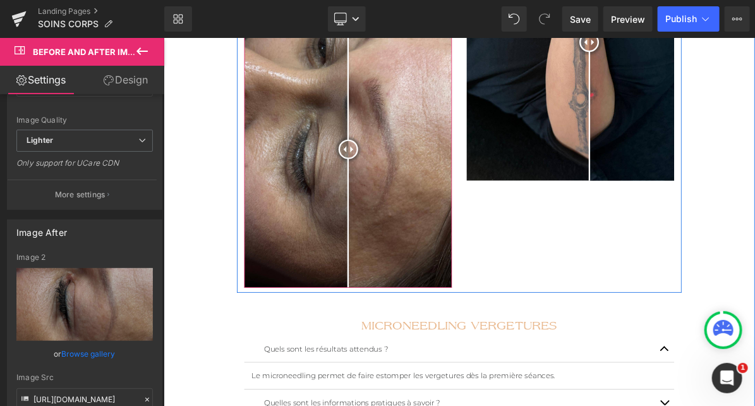
scroll to position [1244, 0]
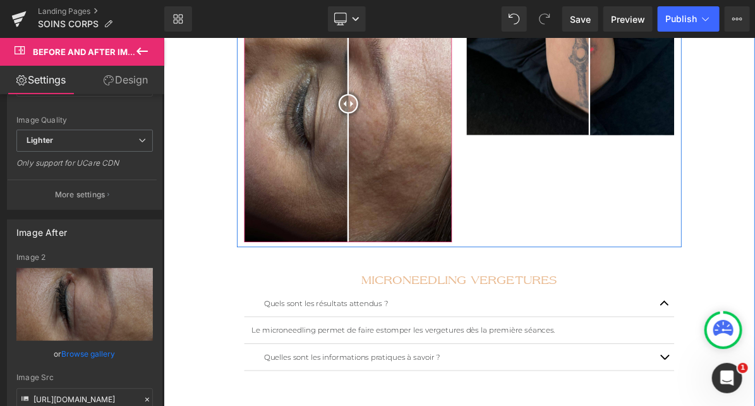
click at [451, 206] on img at bounding box center [401, 123] width 269 height 358
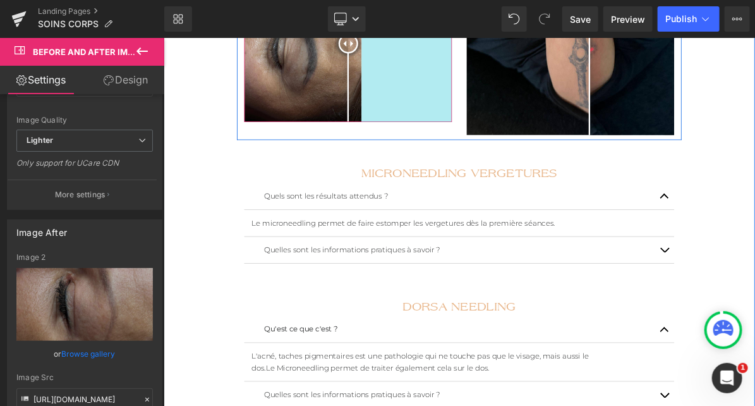
drag, startPoint x: 533, startPoint y: 300, endPoint x: 415, endPoint y: 157, distance: 184.5
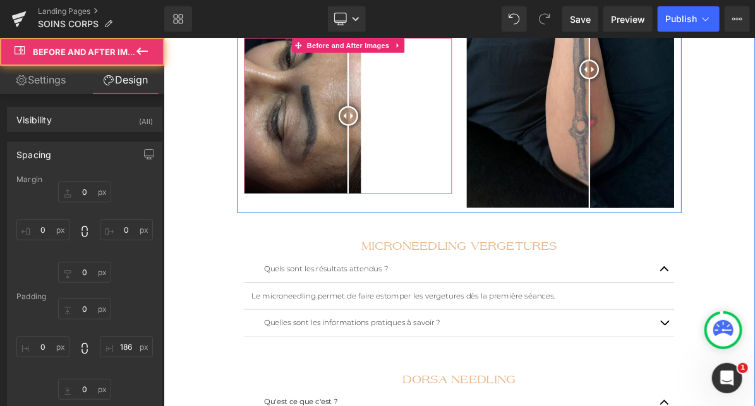
scroll to position [1120, 0]
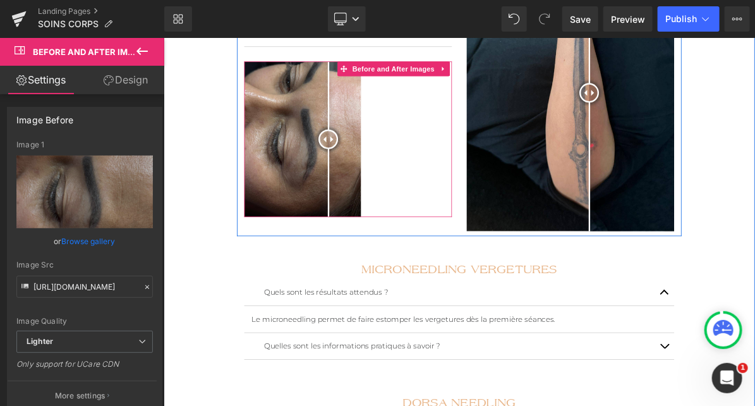
drag, startPoint x: 399, startPoint y: 162, endPoint x: 357, endPoint y: 184, distance: 46.9
click at [363, 181] on div at bounding box center [375, 167] width 25 height 25
click at [397, 175] on img at bounding box center [342, 169] width 151 height 202
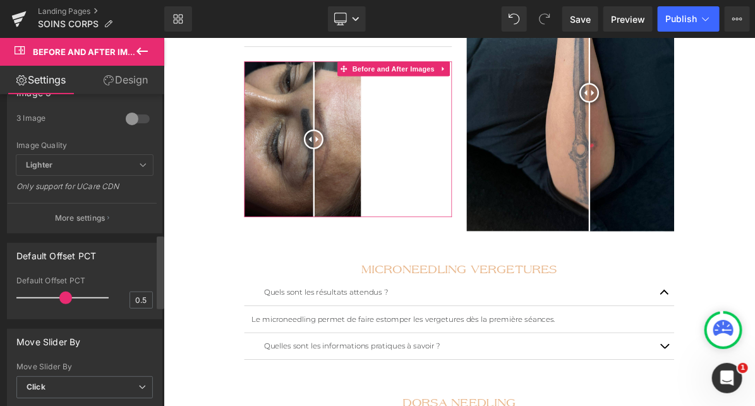
scroll to position [591, 0]
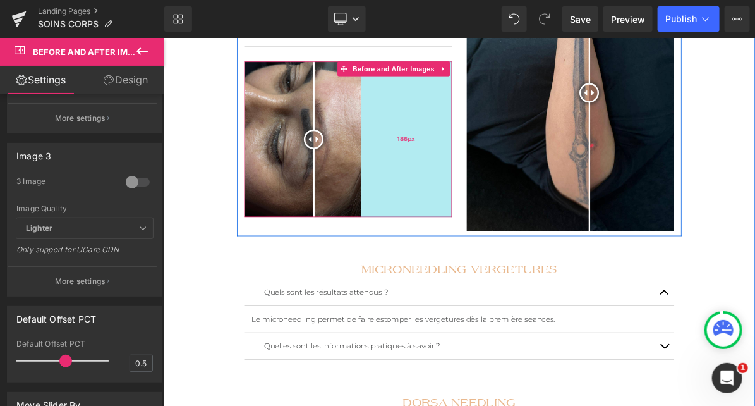
click at [477, 109] on div "186px" at bounding box center [477, 169] width 118 height 202
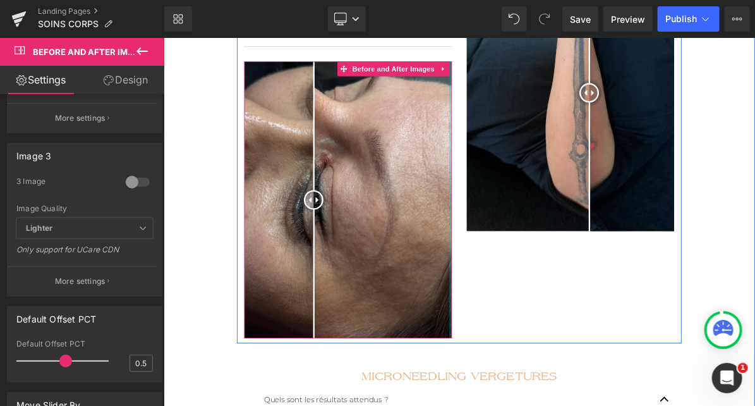
drag, startPoint x: 472, startPoint y: 118, endPoint x: 591, endPoint y: 179, distance: 134.3
click at [591, 179] on div "Qu'est ce que c'est ? Text Block Le détatouage à la lumière pulsée est une tech…" at bounding box center [545, 165] width 575 height 535
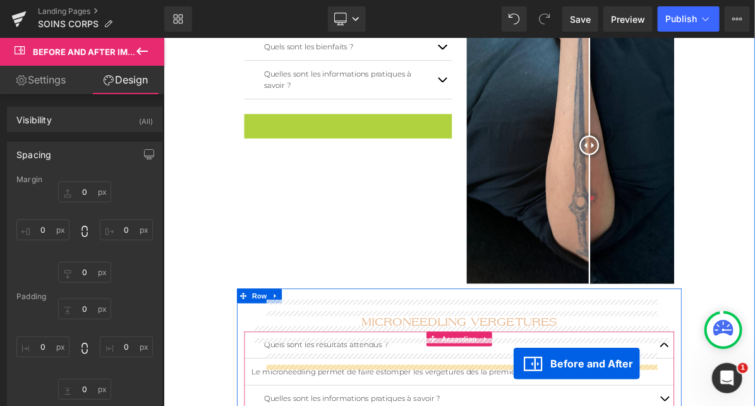
scroll to position [1115, 0]
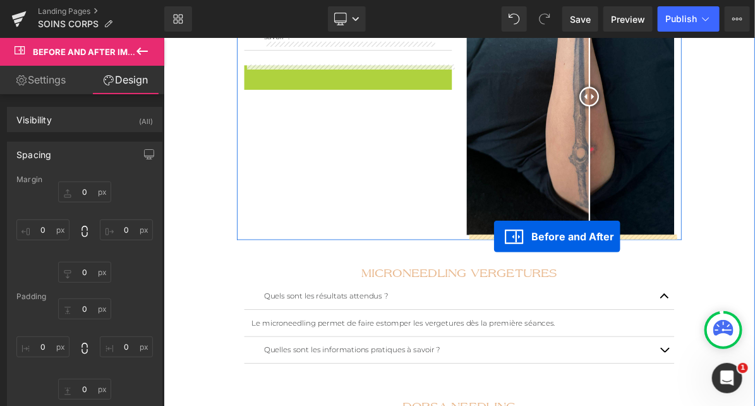
drag, startPoint x: 341, startPoint y: 257, endPoint x: 590, endPoint y: 294, distance: 251.7
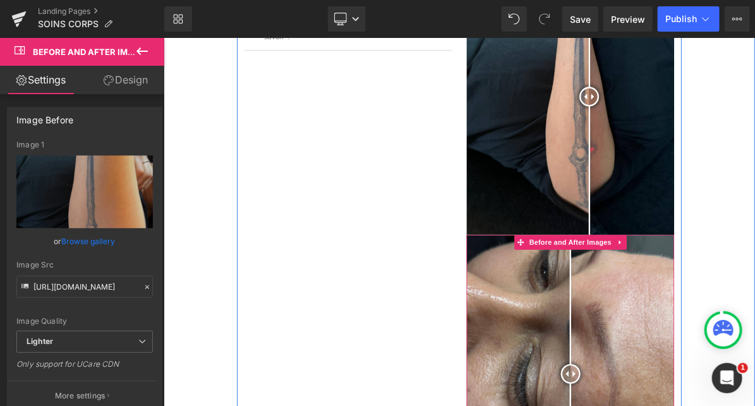
drag, startPoint x: 632, startPoint y: 291, endPoint x: 630, endPoint y: 315, distance: 24.2
click at [628, 327] on div "Before and After Images Before and After Images" at bounding box center [690, 292] width 288 height 716
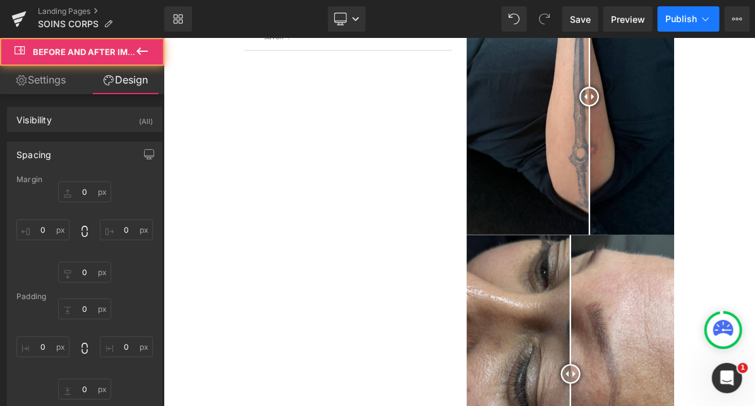
click at [679, 18] on span "Publish" at bounding box center [682, 19] width 32 height 10
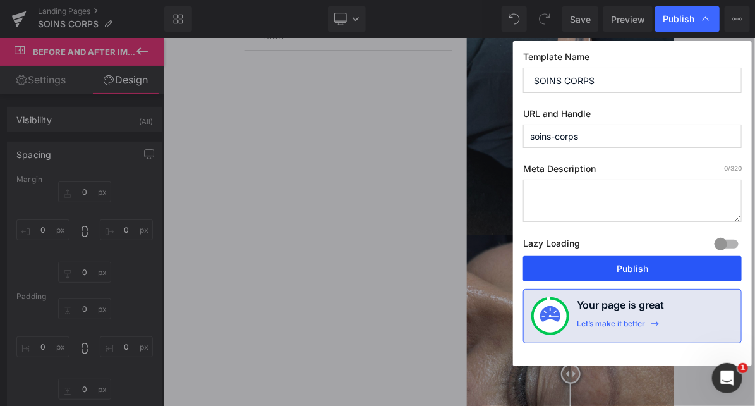
click at [549, 267] on button "Publish" at bounding box center [632, 268] width 219 height 25
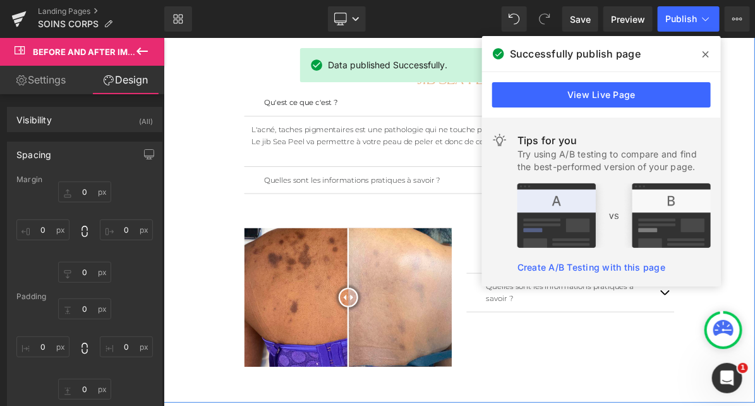
scroll to position [2593, 0]
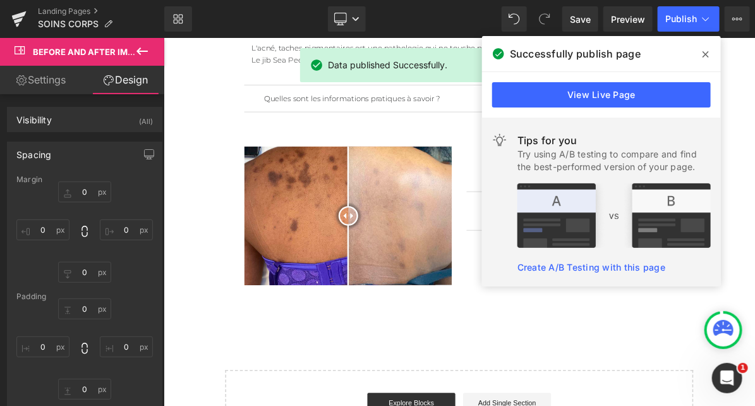
click at [702, 49] on span at bounding box center [706, 54] width 20 height 20
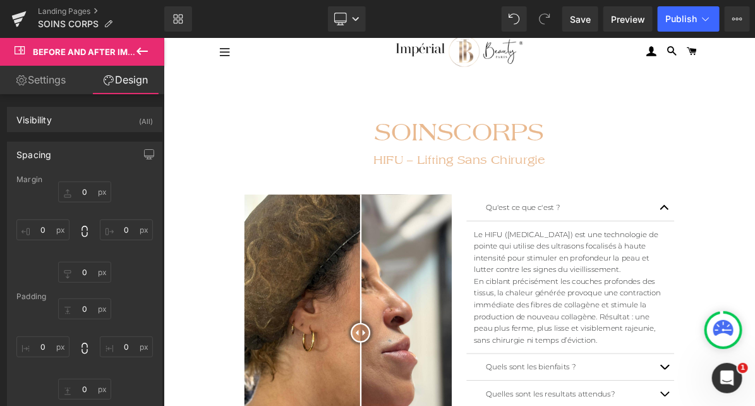
scroll to position [0, 0]
